Goal: Find specific page/section: Find specific page/section

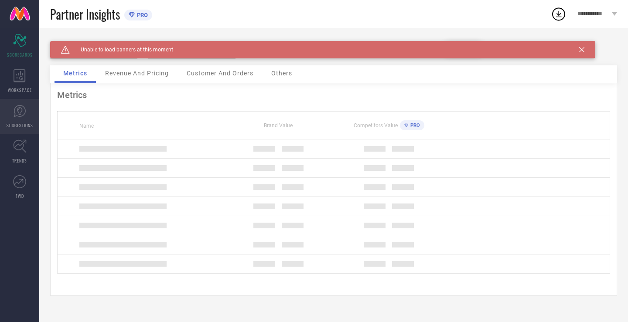
click at [15, 109] on icon at bounding box center [19, 111] width 13 height 13
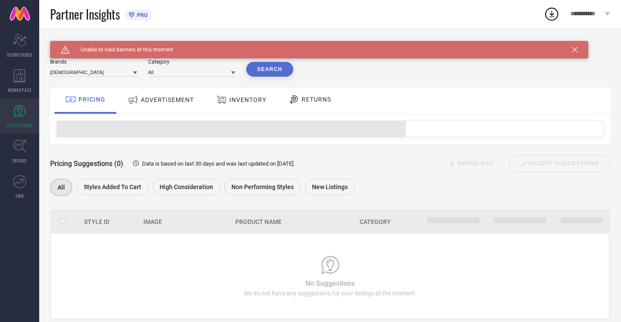
click at [287, 97] on div "RETURNS" at bounding box center [309, 99] width 47 height 15
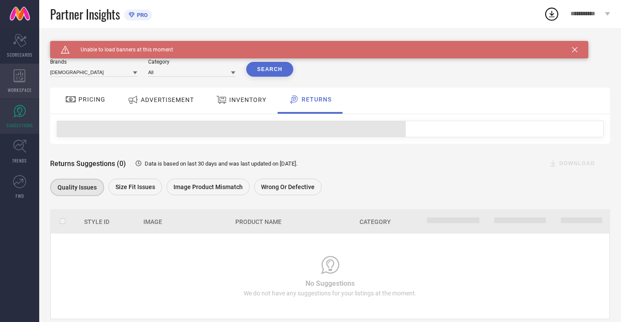
click at [14, 76] on icon at bounding box center [20, 75] width 12 height 13
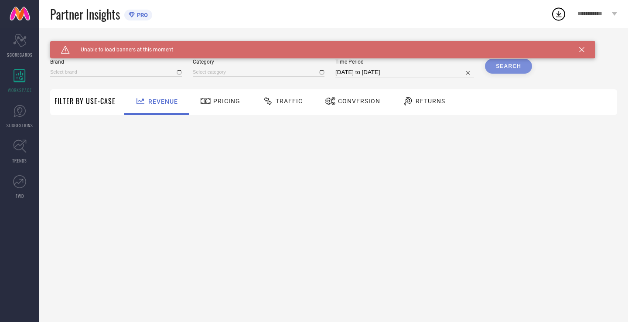
type input "[DEMOGRAPHIC_DATA]"
type input "All"
click at [411, 97] on div at bounding box center [408, 101] width 13 height 10
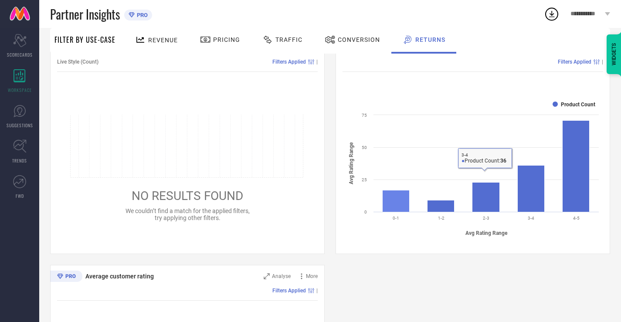
scroll to position [517, 0]
